Goal: Entertainment & Leisure: Consume media (video, audio)

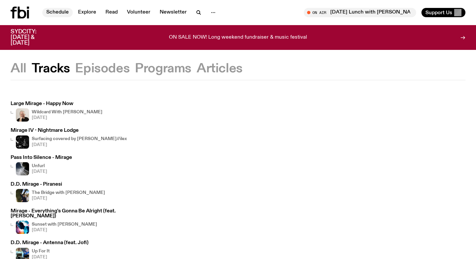
click at [54, 13] on link "Schedule" at bounding box center [57, 12] width 30 height 9
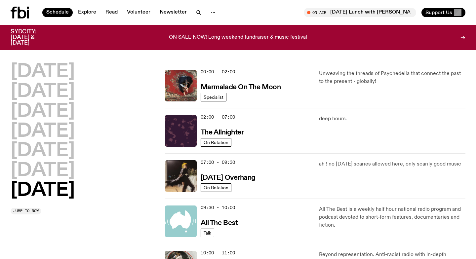
click at [39, 197] on h2 "[DATE]" at bounding box center [43, 190] width 64 height 19
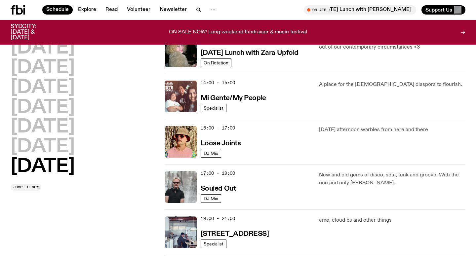
scroll to position [300, 0]
click at [176, 151] on img at bounding box center [181, 142] width 32 height 32
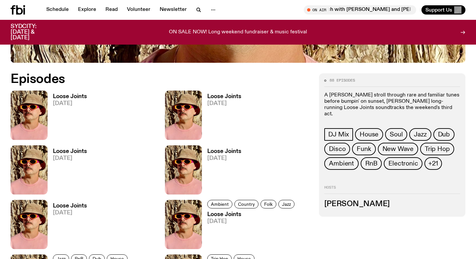
scroll to position [286, 0]
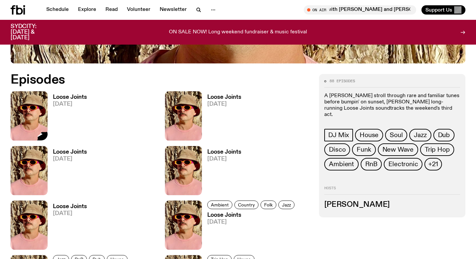
click at [27, 121] on img at bounding box center [29, 115] width 37 height 49
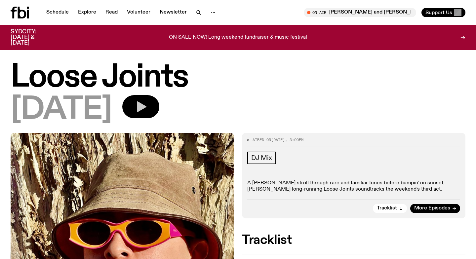
click at [146, 106] on icon "button" at bounding box center [142, 106] width 10 height 11
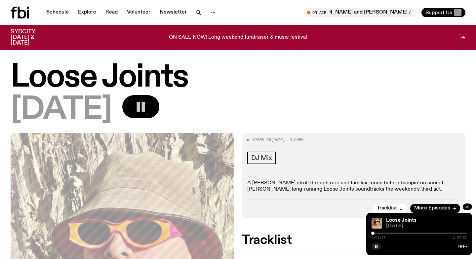
click at [373, 233] on div at bounding box center [372, 233] width 3 height 3
click at [374, 234] on div at bounding box center [373, 233] width 3 height 3
click at [373, 233] on div at bounding box center [373, 233] width 3 height 3
click at [374, 233] on div at bounding box center [373, 233] width 3 height 3
click at [373, 233] on div at bounding box center [373, 233] width 3 height 3
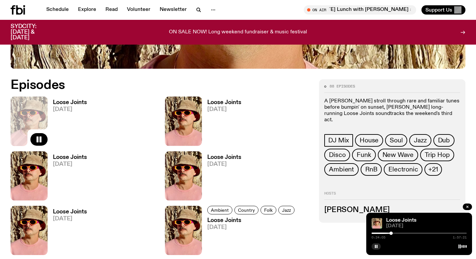
scroll to position [281, 0]
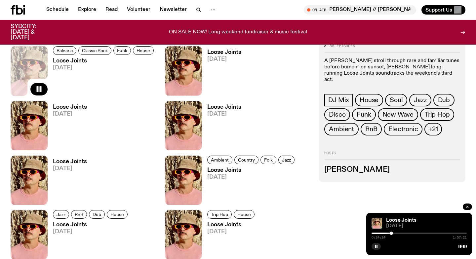
scroll to position [254, 0]
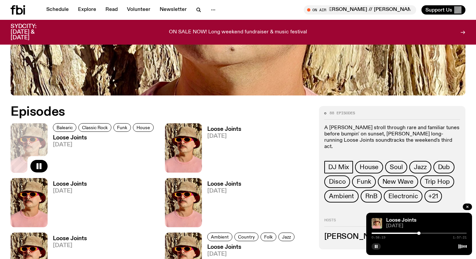
click at [418, 233] on div at bounding box center [418, 233] width 3 height 3
click at [419, 233] on div at bounding box center [418, 233] width 3 height 3
click at [418, 233] on div at bounding box center [418, 233] width 3 height 3
click at [375, 246] on rect "button" at bounding box center [375, 246] width 1 height 3
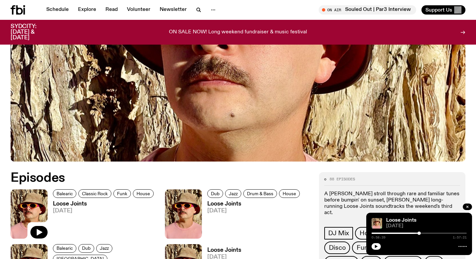
scroll to position [320, 0]
